Goal: Information Seeking & Learning: Compare options

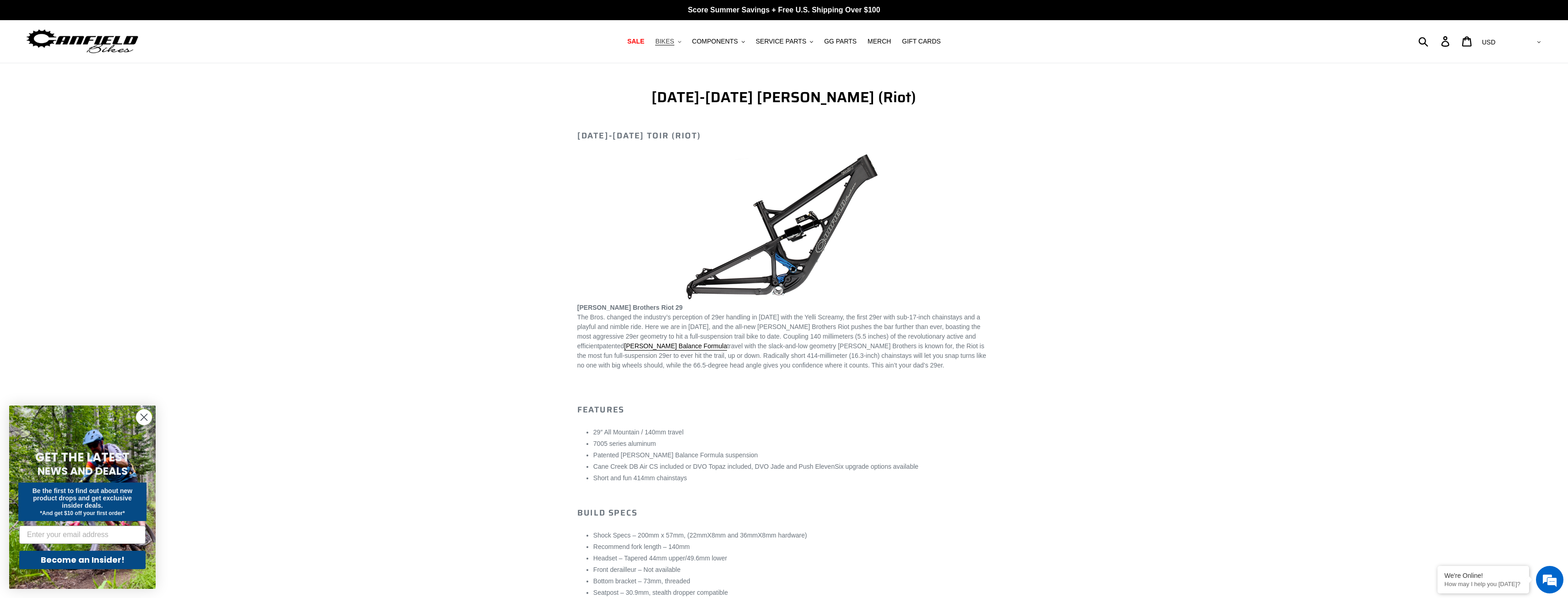
click at [674, 44] on span "BIKES" at bounding box center [664, 41] width 19 height 8
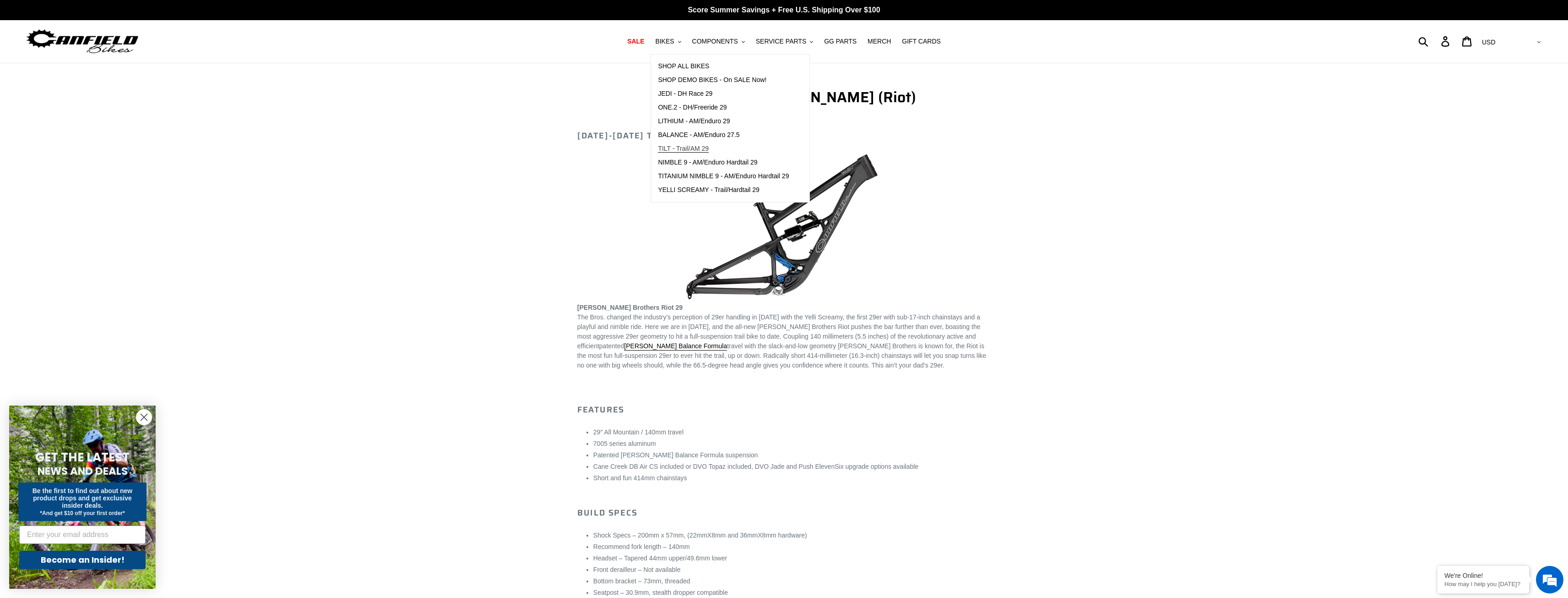
click at [705, 149] on span "TILT - Trail/AM 29" at bounding box center [683, 149] width 51 height 8
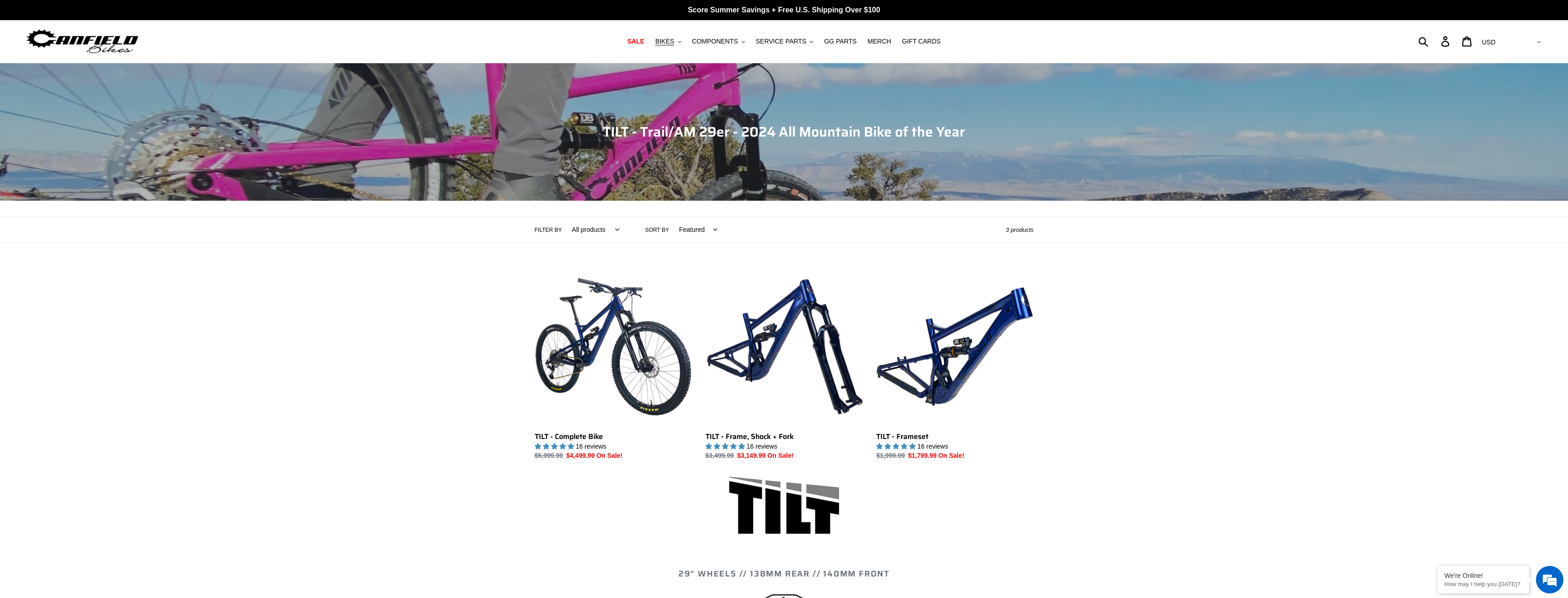
scroll to position [30, 0]
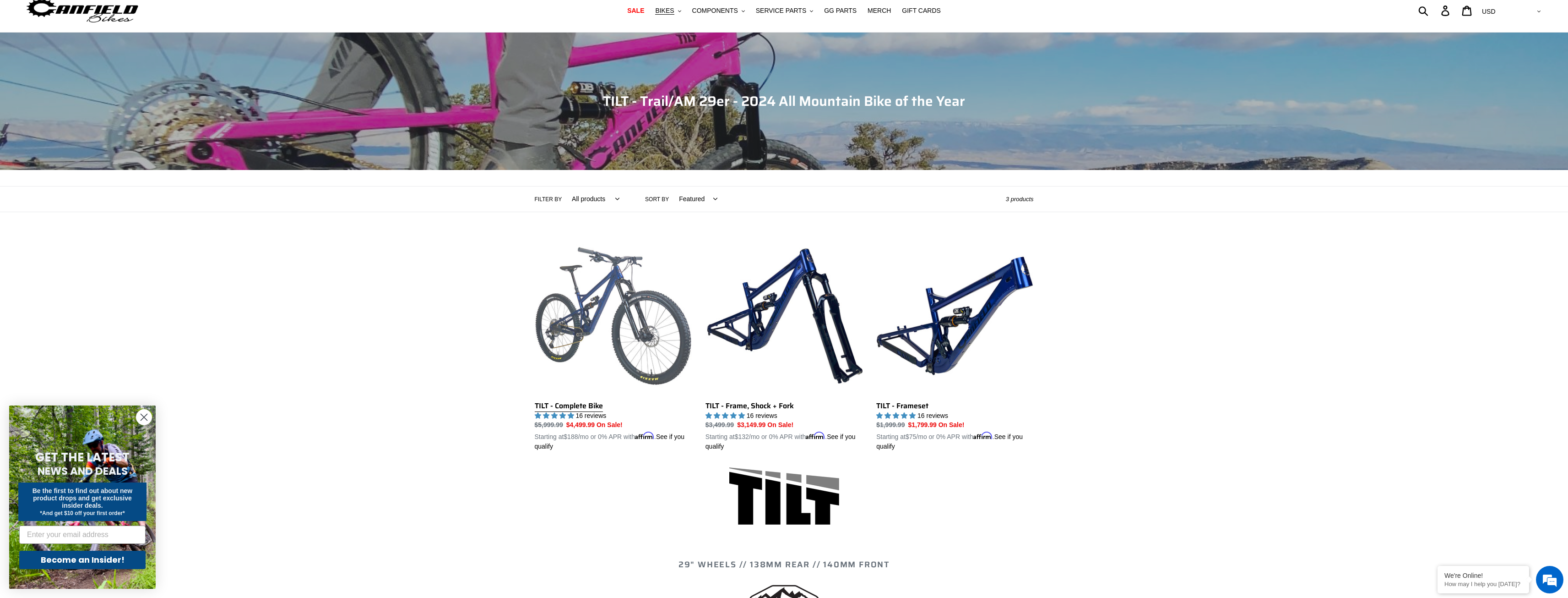
click at [578, 407] on link "TILT - Complete Bike" at bounding box center [613, 345] width 157 height 214
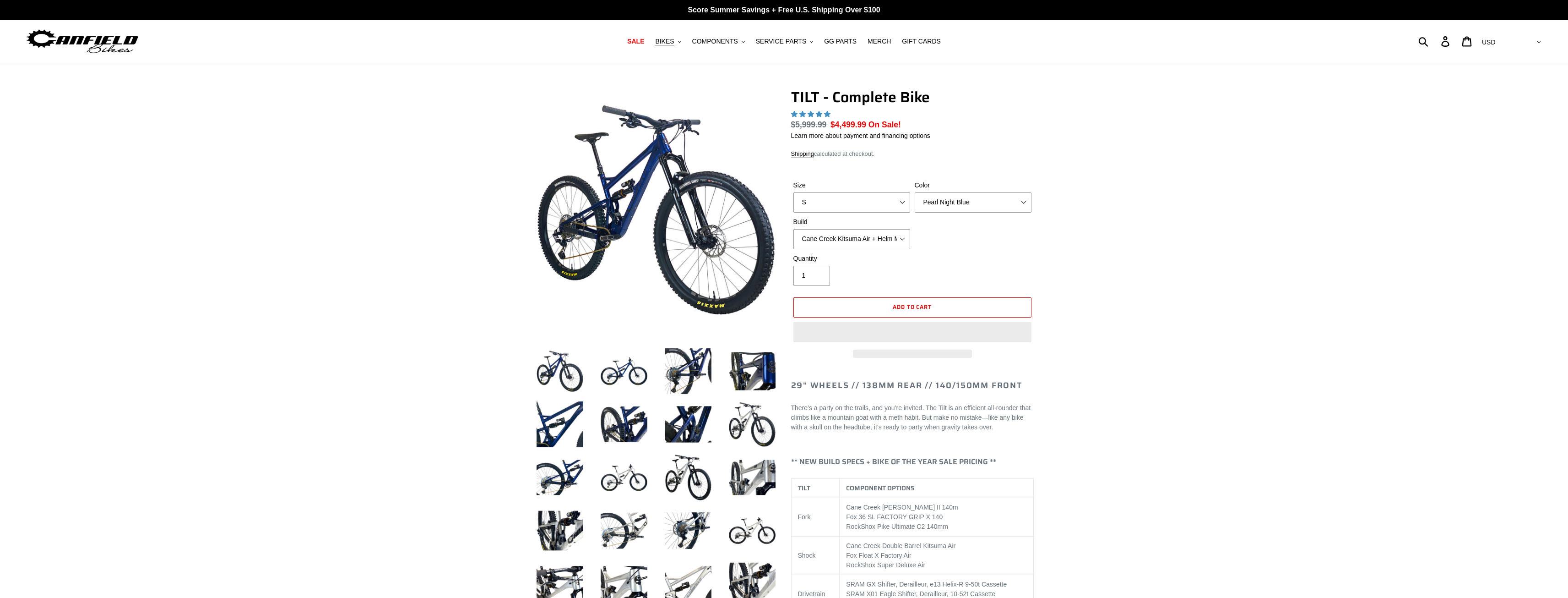
select select "highest-rating"
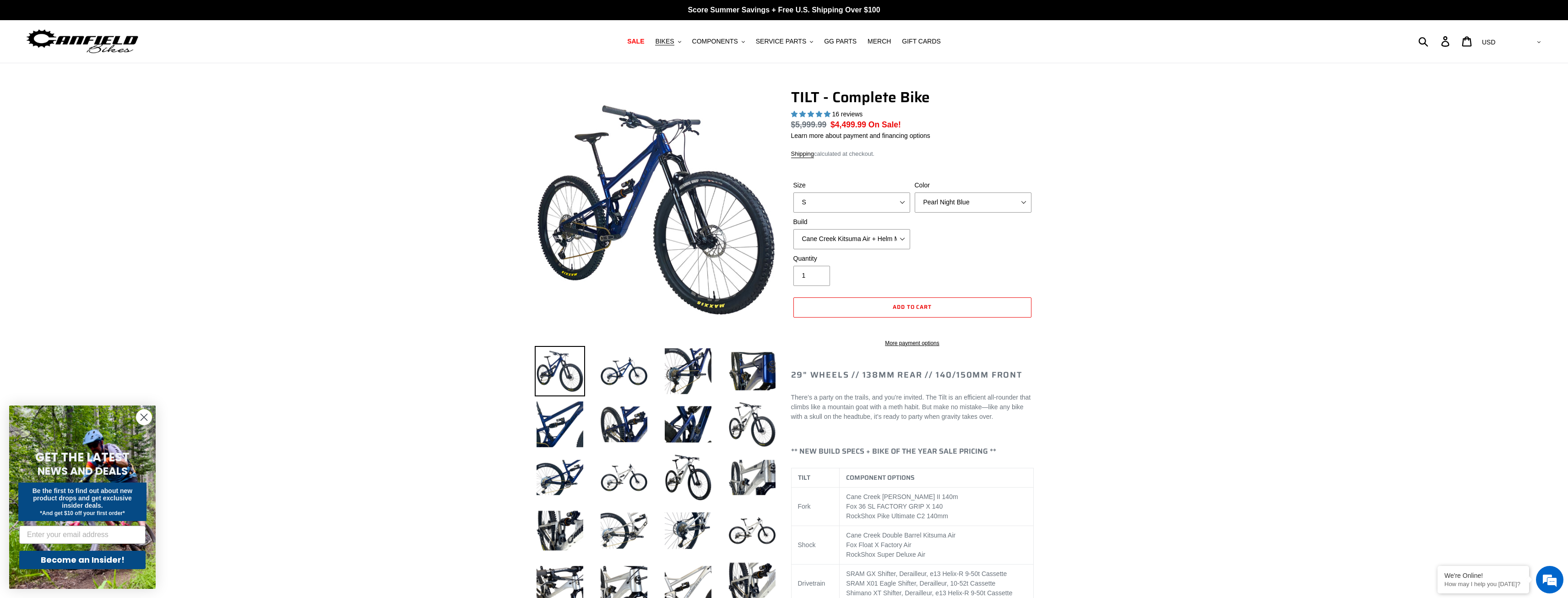
click at [849, 213] on div "Size S M L Color Pearl Night Blue Stealth Silver Raw Build Cane Creek Kitsuma A…" at bounding box center [912, 217] width 243 height 73
click at [854, 204] on select "S M L" at bounding box center [852, 202] width 117 height 20
select select "L"
click at [793, 192] on select "S M L" at bounding box center [852, 202] width 117 height 20
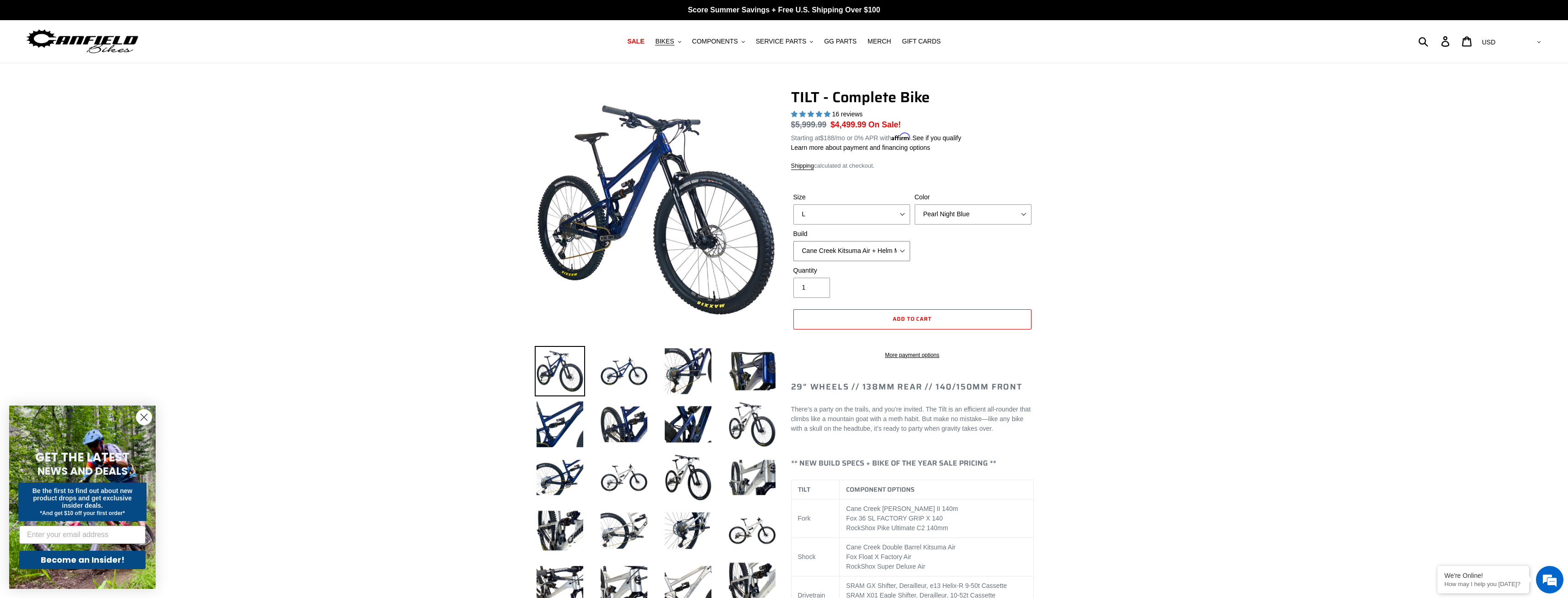
click at [850, 241] on select "Cane Creek Kitsuma Air + Helm MKII 140 + SRAM GX Cane Creek Kitsuma Air + Helm …" at bounding box center [852, 251] width 117 height 20
click at [674, 40] on span "BIKES" at bounding box center [664, 41] width 19 height 8
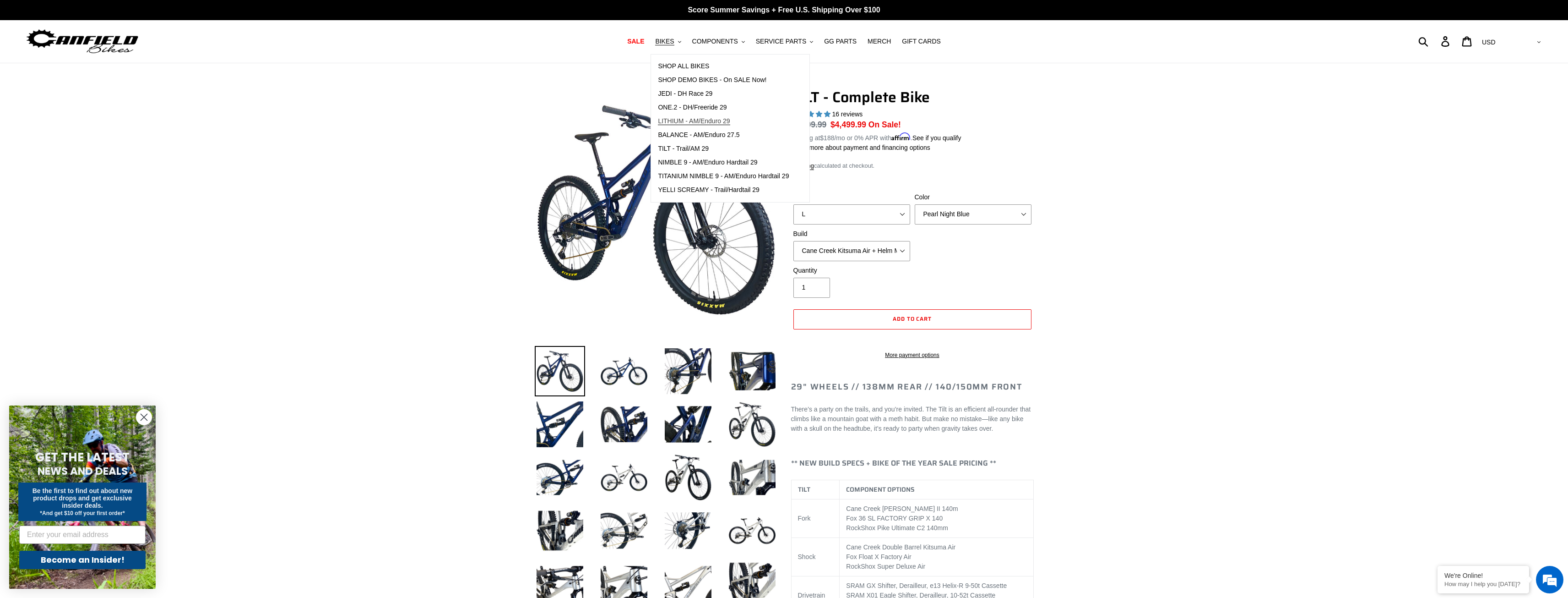
click at [715, 124] on span "LITHIUM - AM/Enduro 29" at bounding box center [694, 121] width 72 height 8
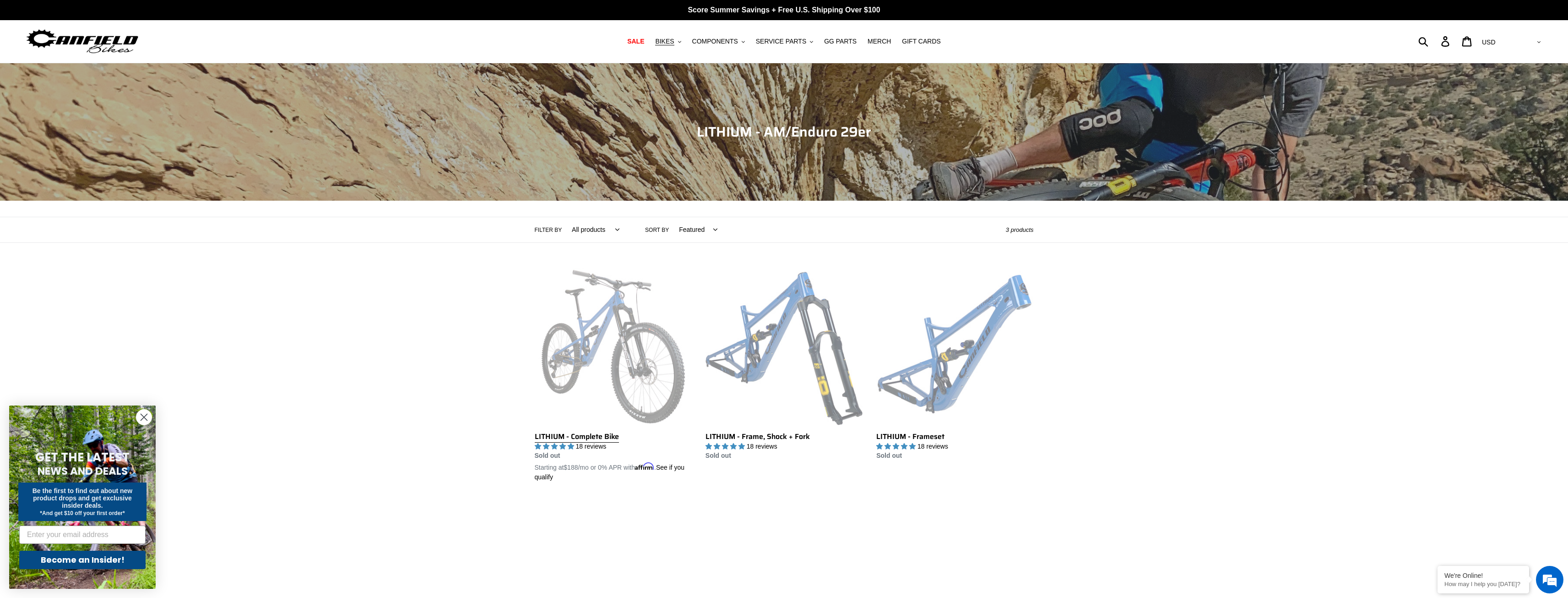
click at [629, 314] on link "LITHIUM - Complete Bike" at bounding box center [613, 375] width 157 height 214
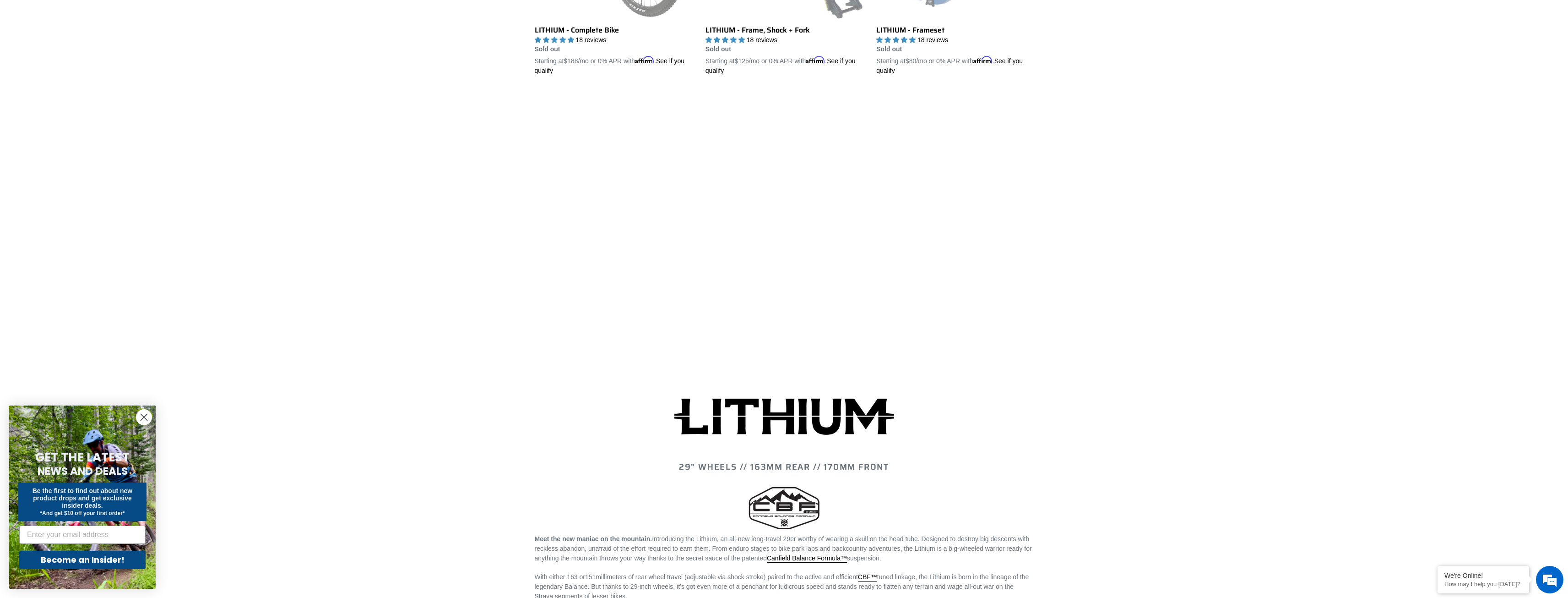
scroll to position [427, 0]
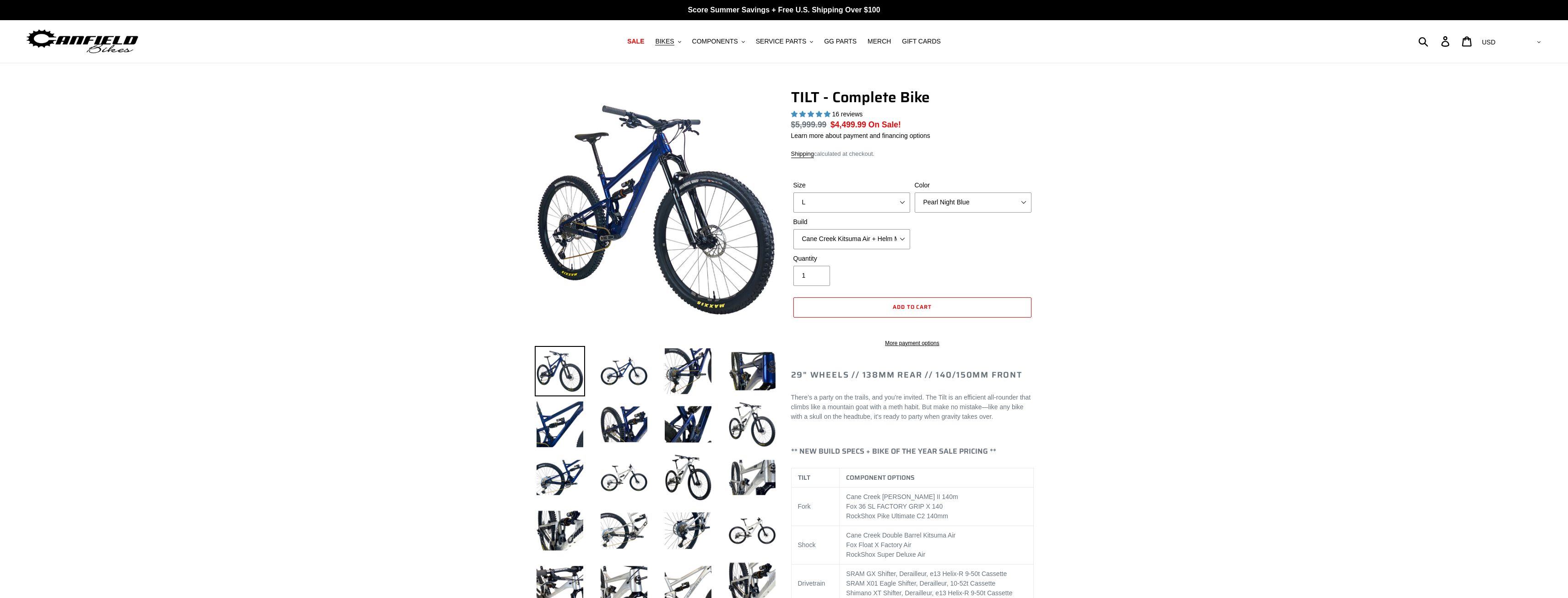
select select "L"
select select "highest-rating"
click at [674, 40] on span "BIKES" at bounding box center [664, 41] width 19 height 8
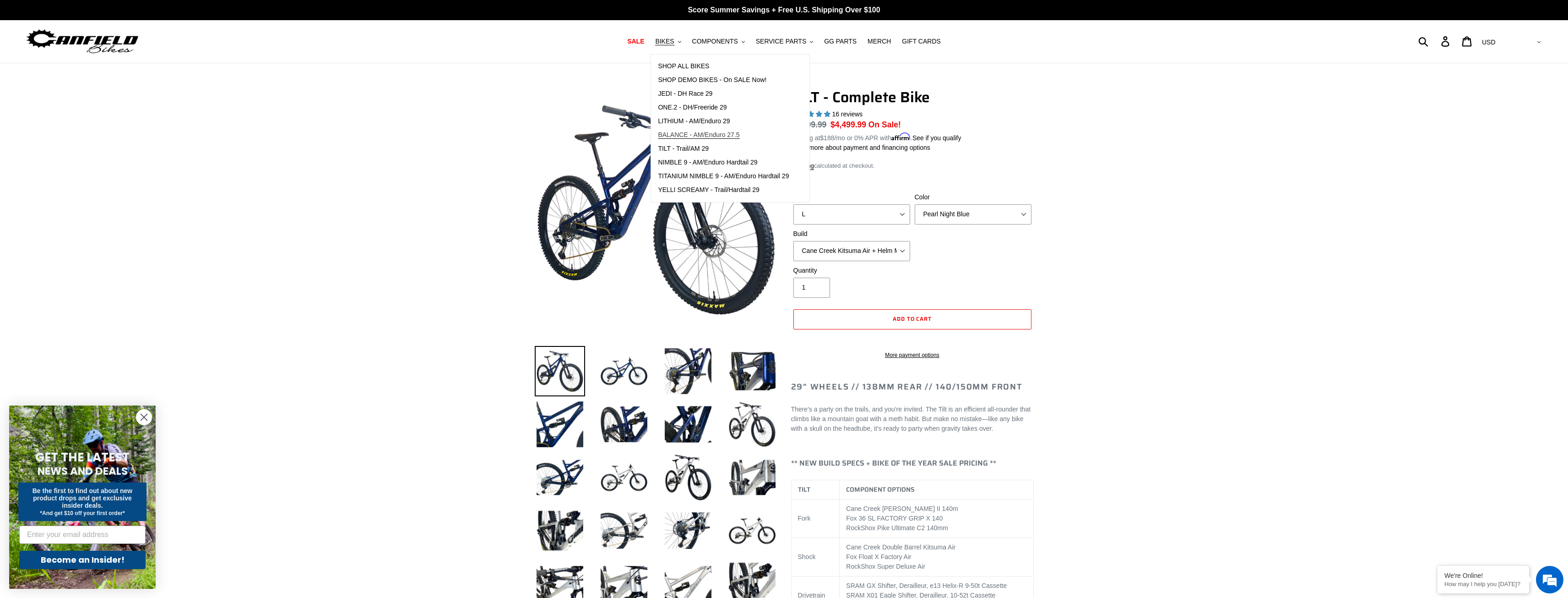
click at [695, 134] on span "BALANCE - AM/Enduro 27.5" at bounding box center [699, 135] width 82 height 8
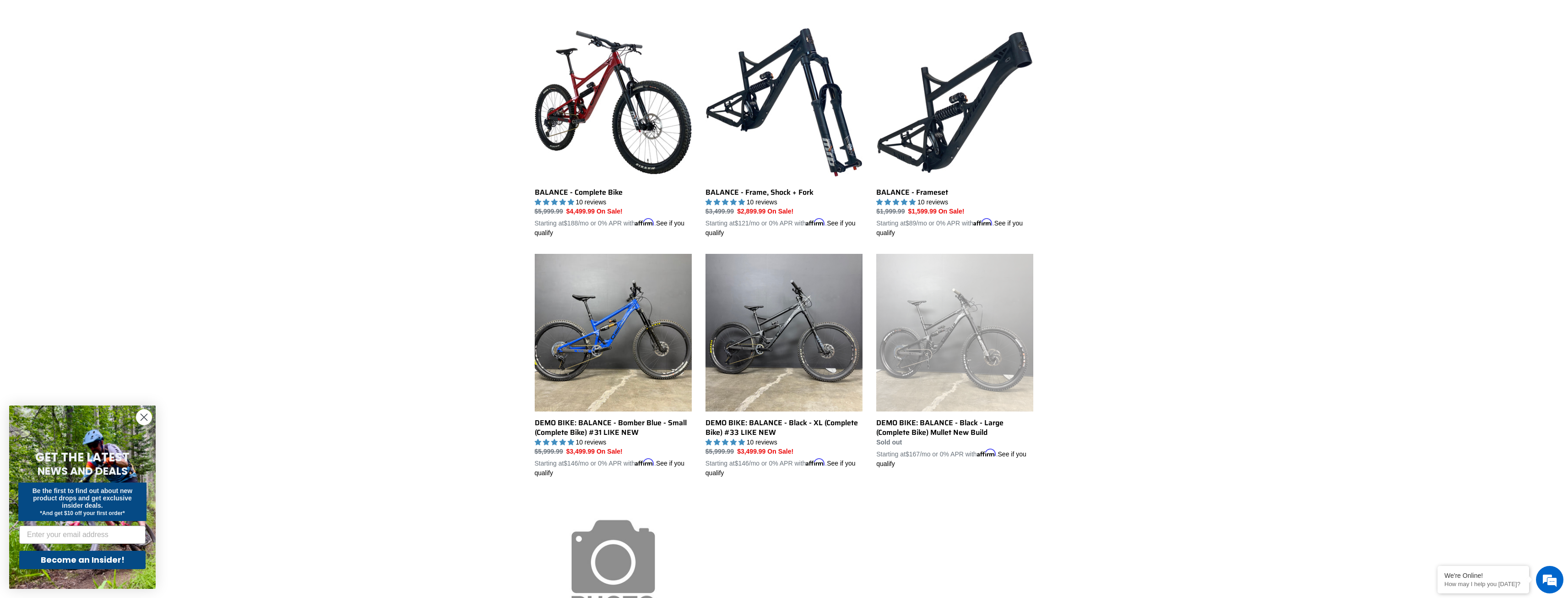
click at [982, 507] on ul "BALANCE - Complete Bike BALANCE - Complete Bike 10 reviews Regular price $5,999…" at bounding box center [777, 374] width 513 height 701
click at [1225, 357] on div "Collection: Balance - AM/Enduro 27.5 Filter by All products 275 balance BFCM23 …" at bounding box center [784, 264] width 1568 height 890
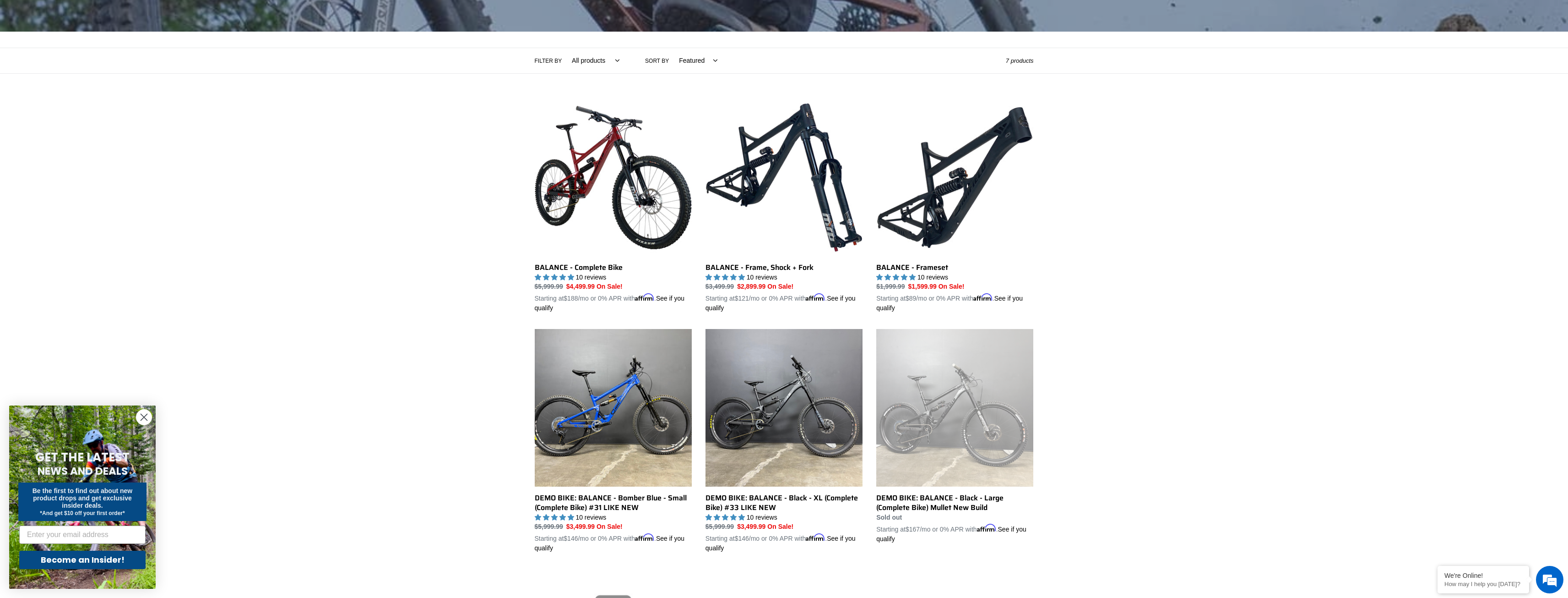
scroll to position [183, 0]
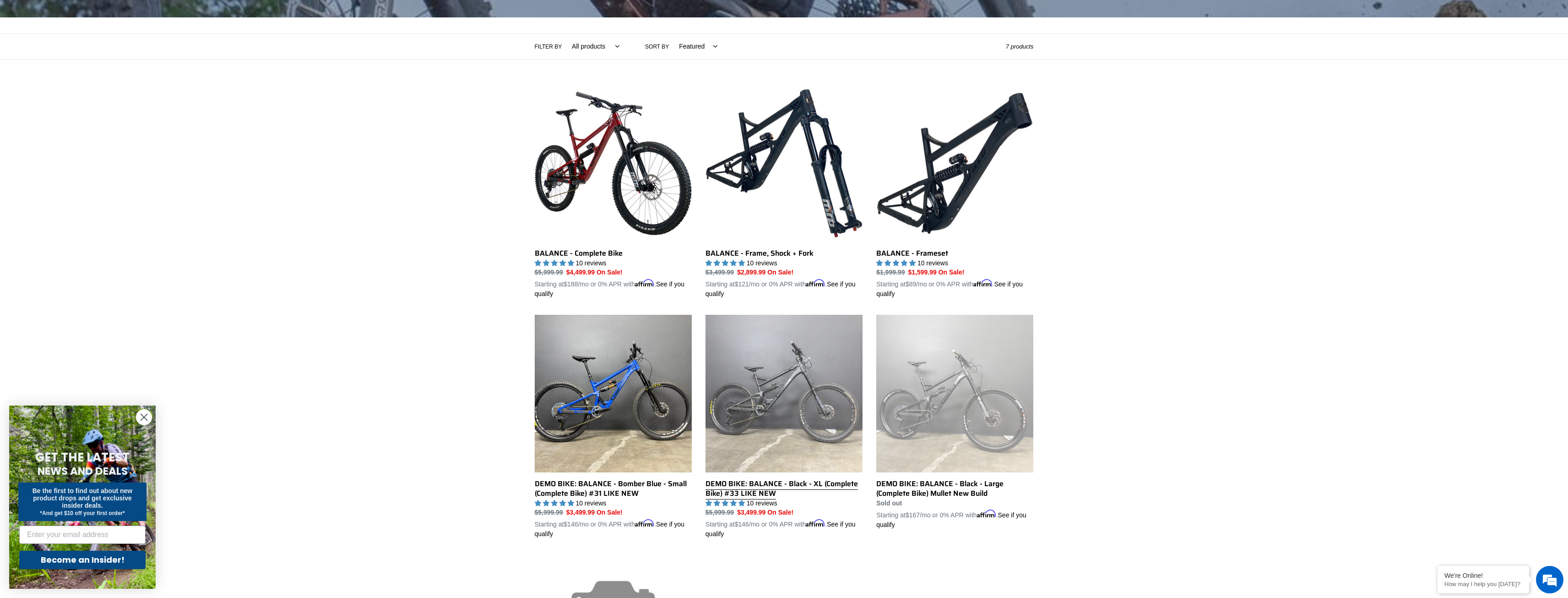
click at [758, 485] on link "DEMO BIKE: BALANCE - Black - XL (Complete Bike) #33 LIKE NEW" at bounding box center [784, 427] width 157 height 224
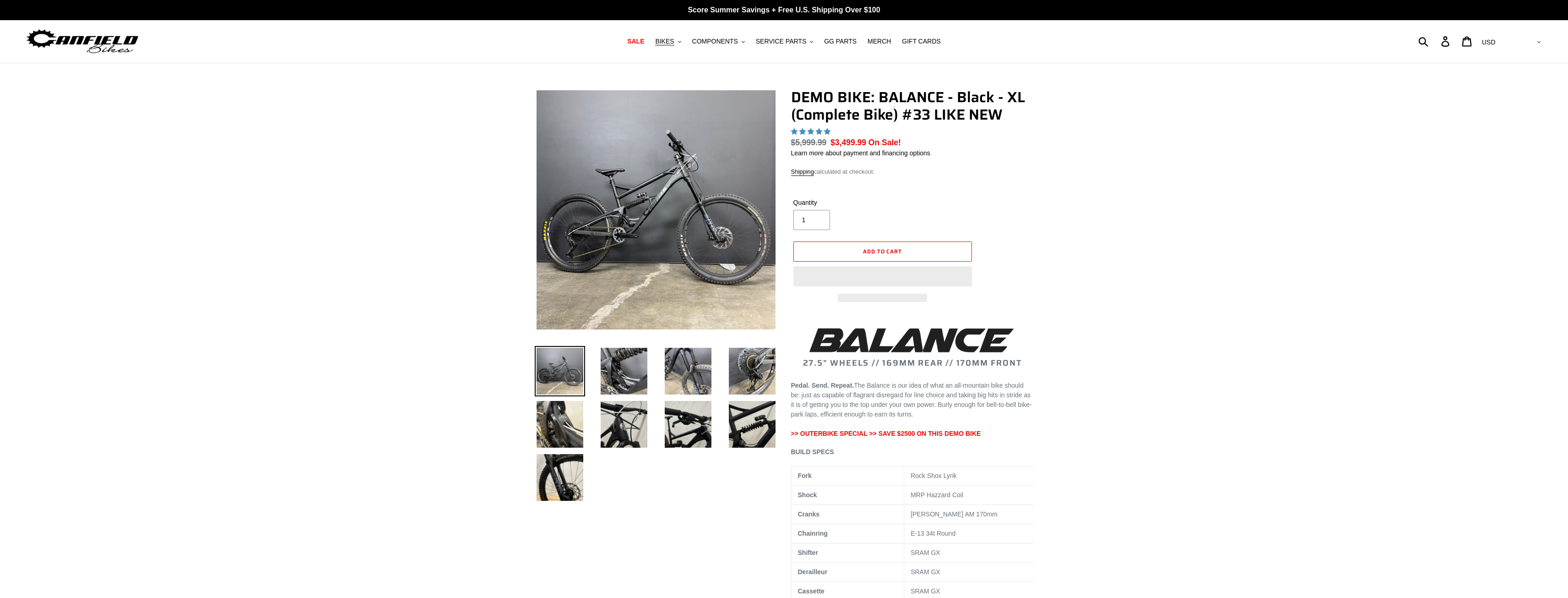
select select "highest-rating"
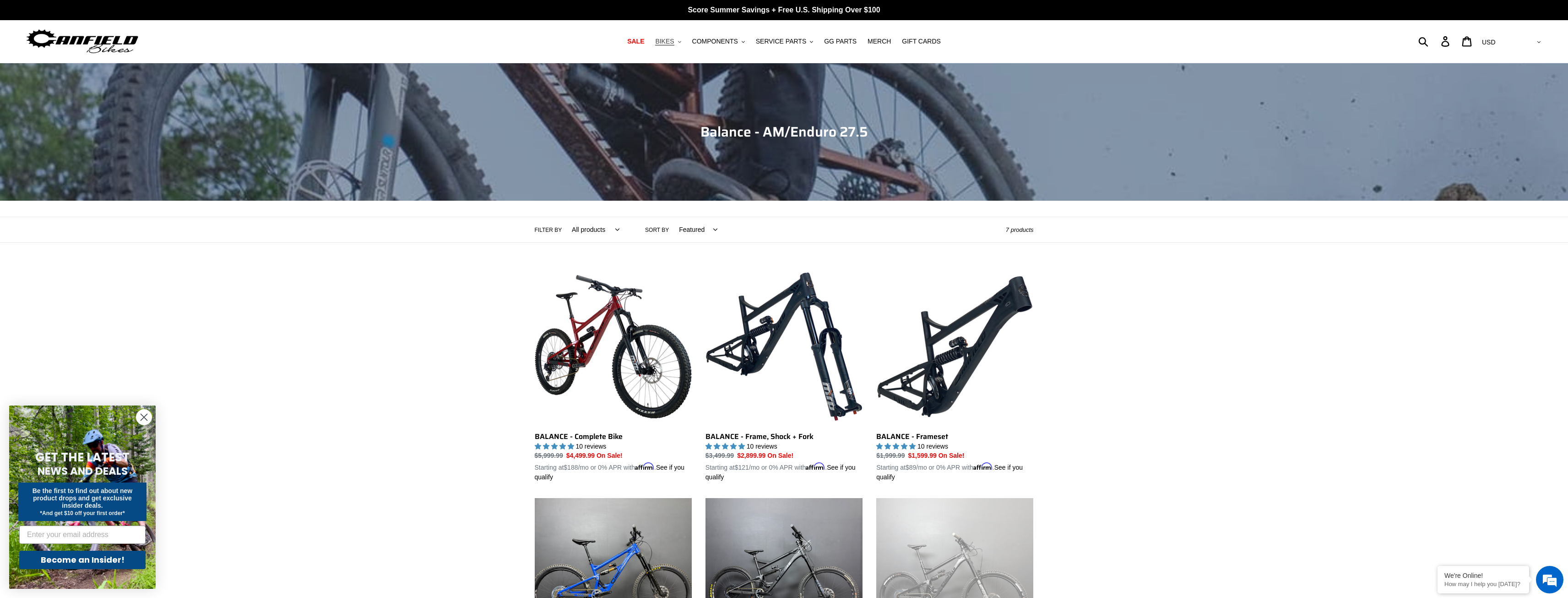
click at [674, 38] on span "BIKES" at bounding box center [664, 41] width 19 height 8
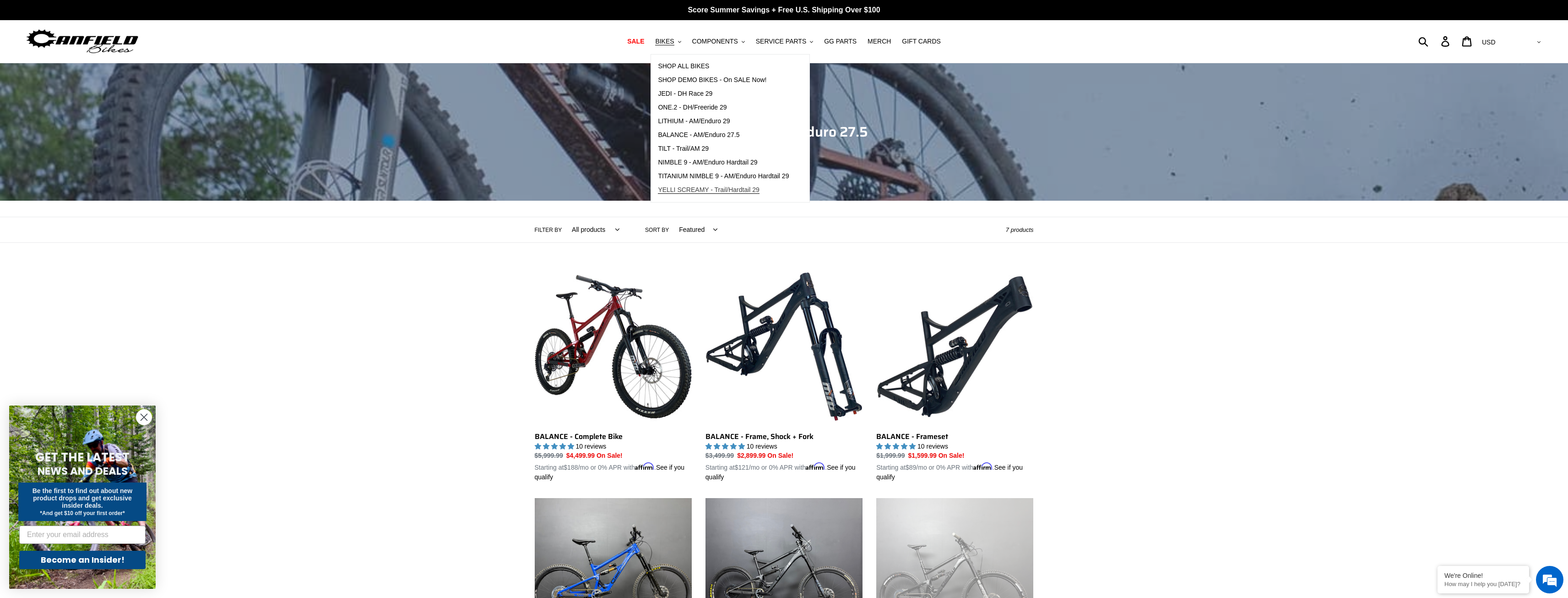
click at [686, 184] on link "YELLI SCREAMY - Trail/Hardtail 29" at bounding box center [724, 190] width 145 height 14
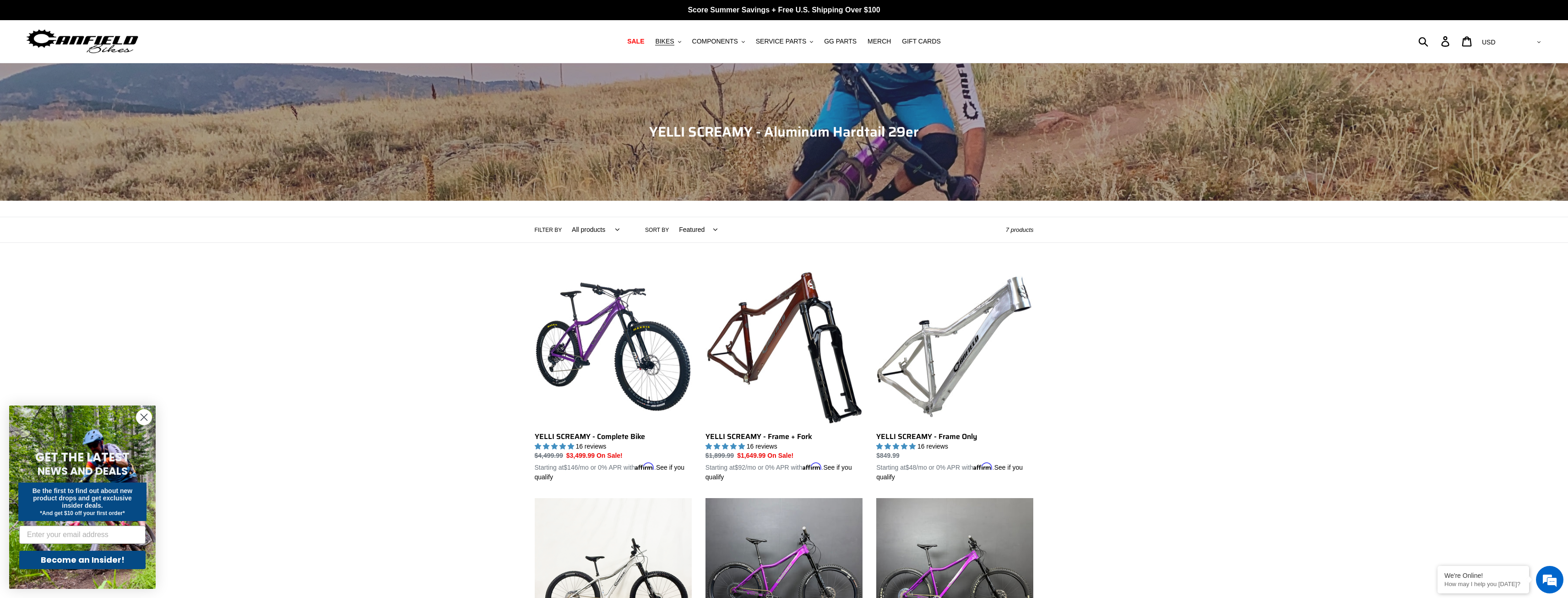
click at [1102, 485] on div "Collection: YELLI SCREAMY - Aluminum Hardtail 29er Filter by All products 29er …" at bounding box center [784, 513] width 1568 height 899
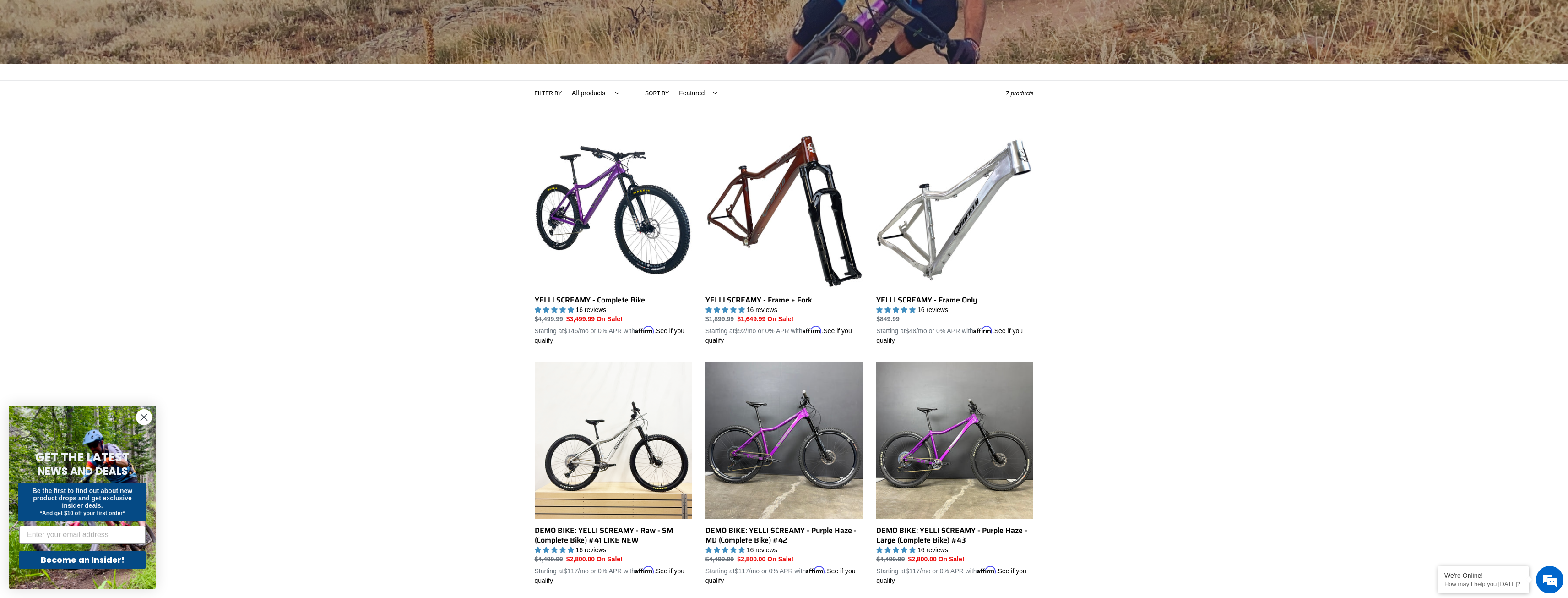
scroll to position [152, 0]
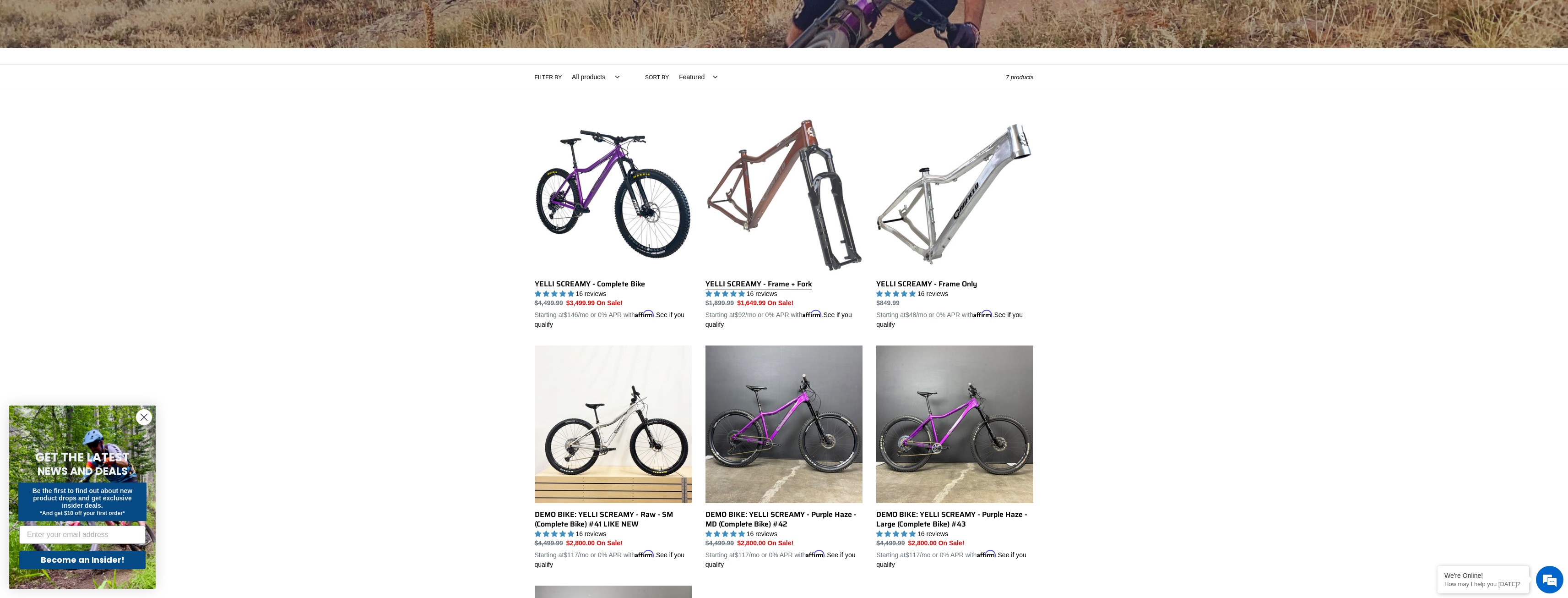
click at [769, 278] on link "YELLI SCREAMY - Frame + Fork" at bounding box center [784, 223] width 157 height 214
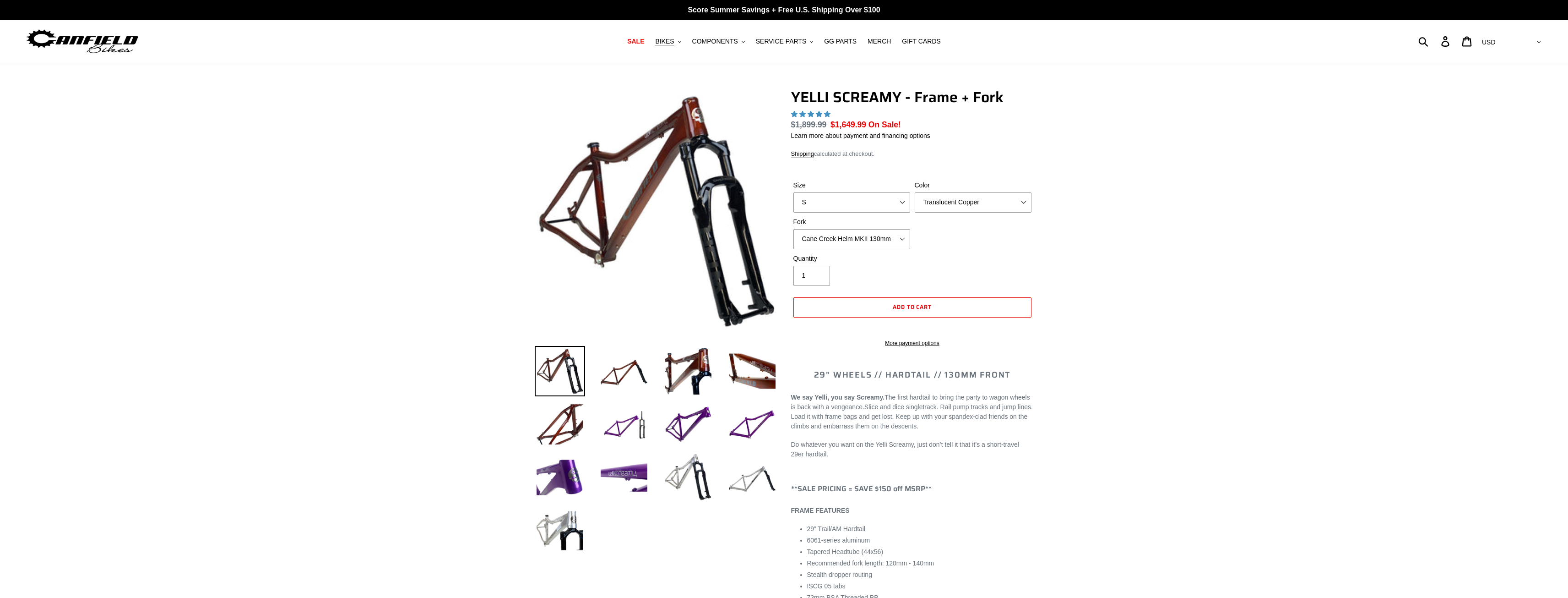
select select "highest-rating"
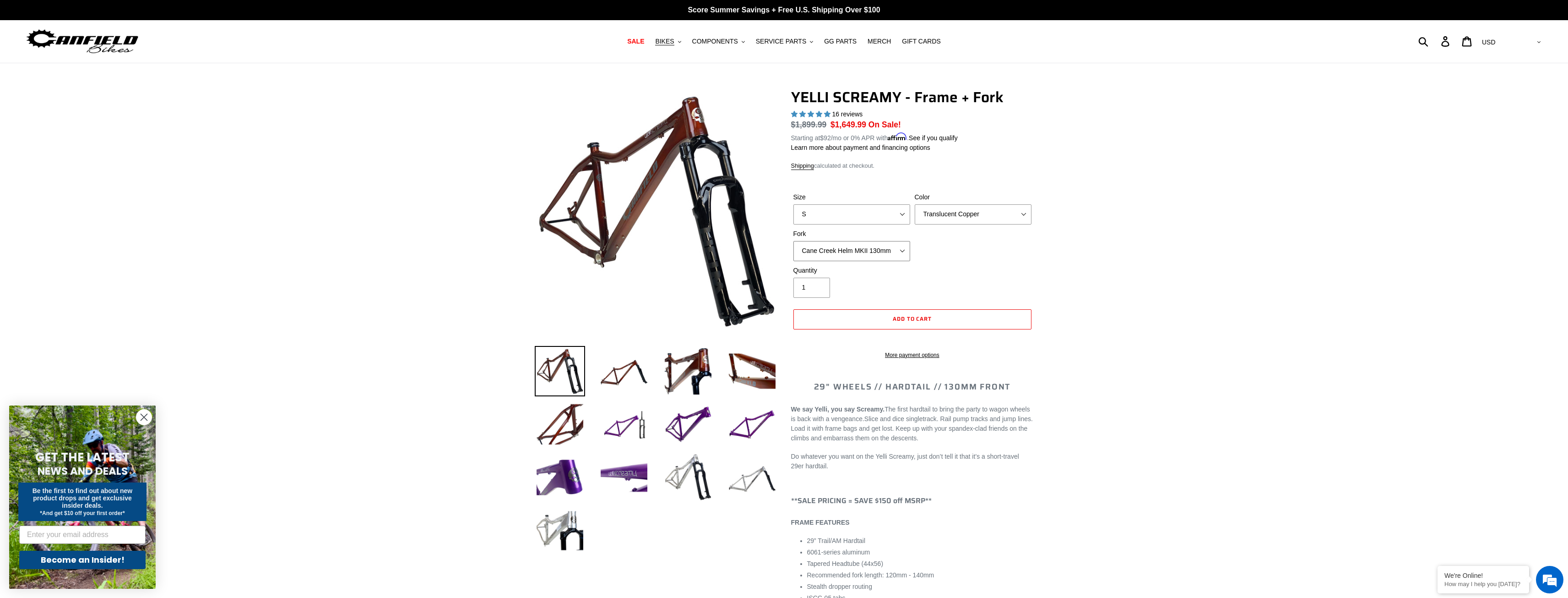
click at [880, 254] on select "Cane Creek Helm MKII 130mm Fox 34 SL Factory Grip X 130mm RockShox Pike Ultimat…" at bounding box center [852, 251] width 117 height 20
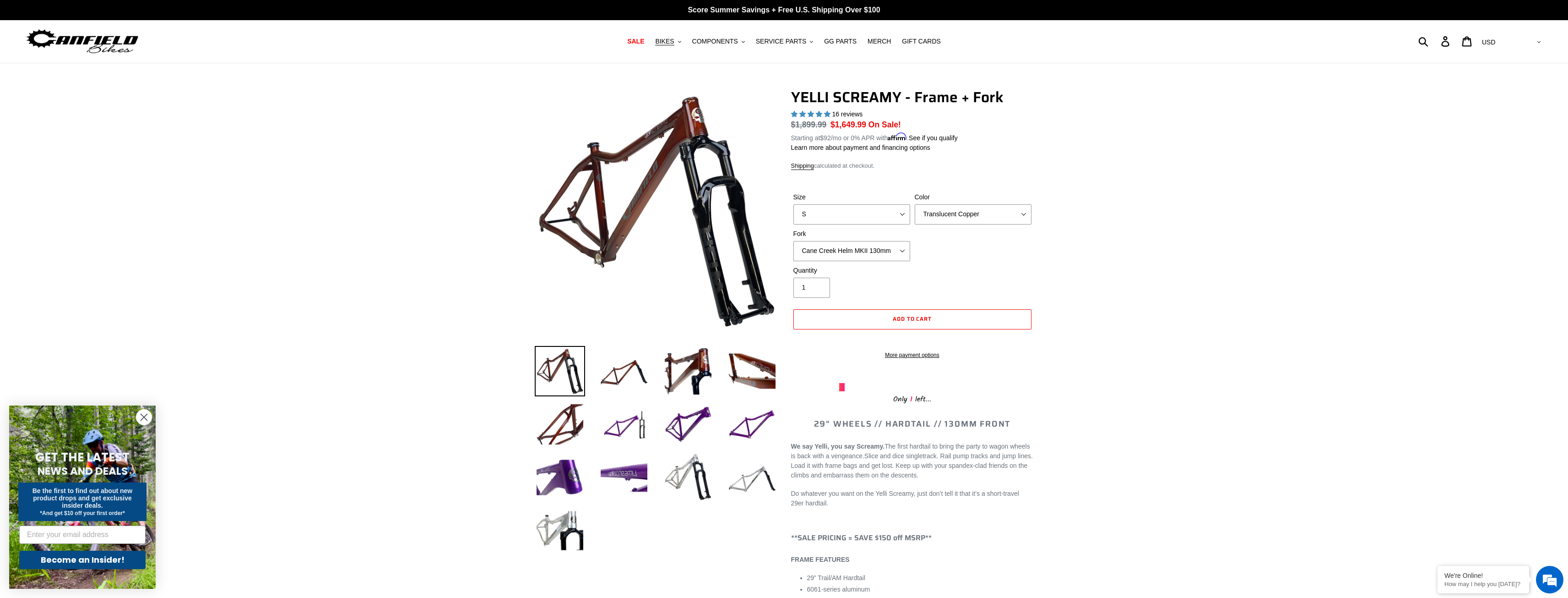
drag, startPoint x: 1135, startPoint y: 261, endPoint x: 1131, endPoint y: 266, distance: 6.4
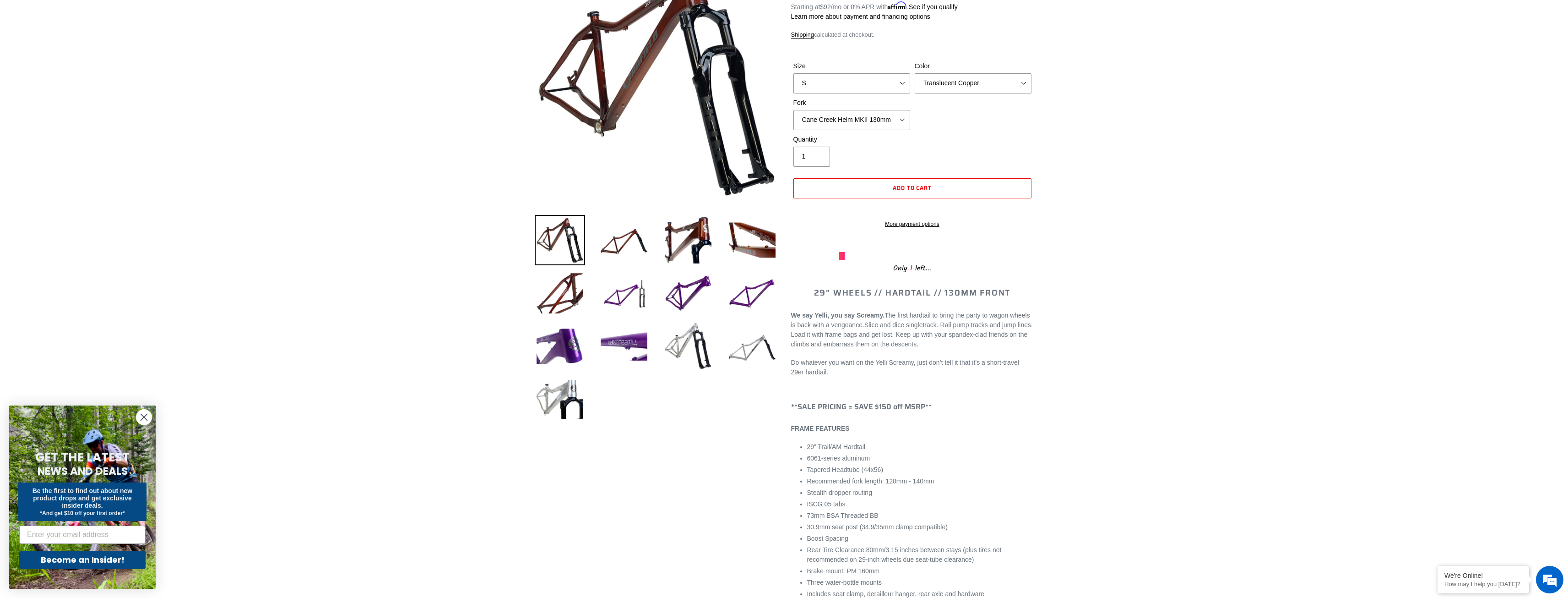
scroll to position [30, 0]
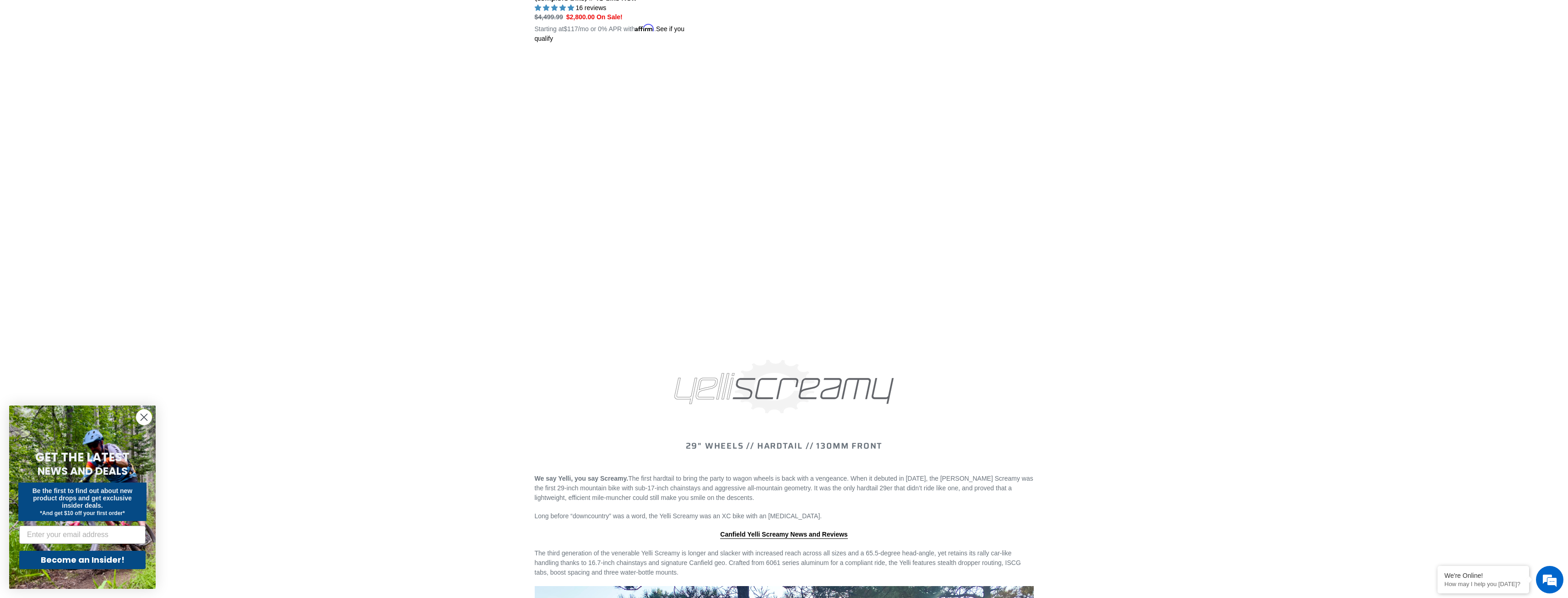
scroll to position [916, 0]
